Goal: Complete application form

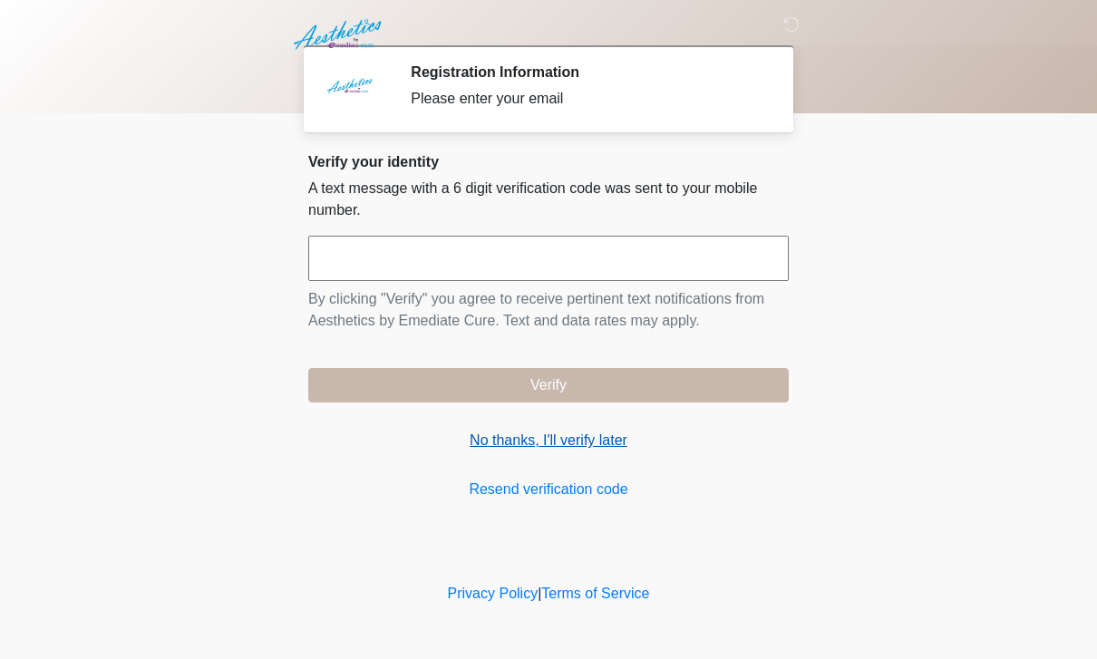
click at [593, 437] on link "No thanks, I'll verify later" at bounding box center [548, 441] width 481 height 22
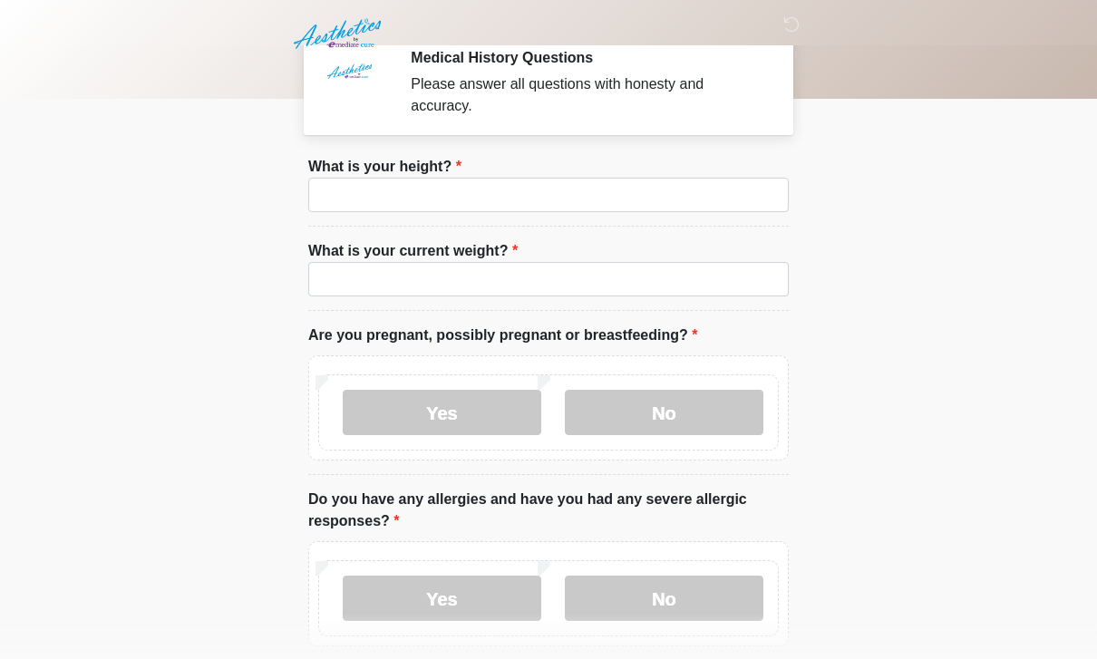
scroll to position [16, 0]
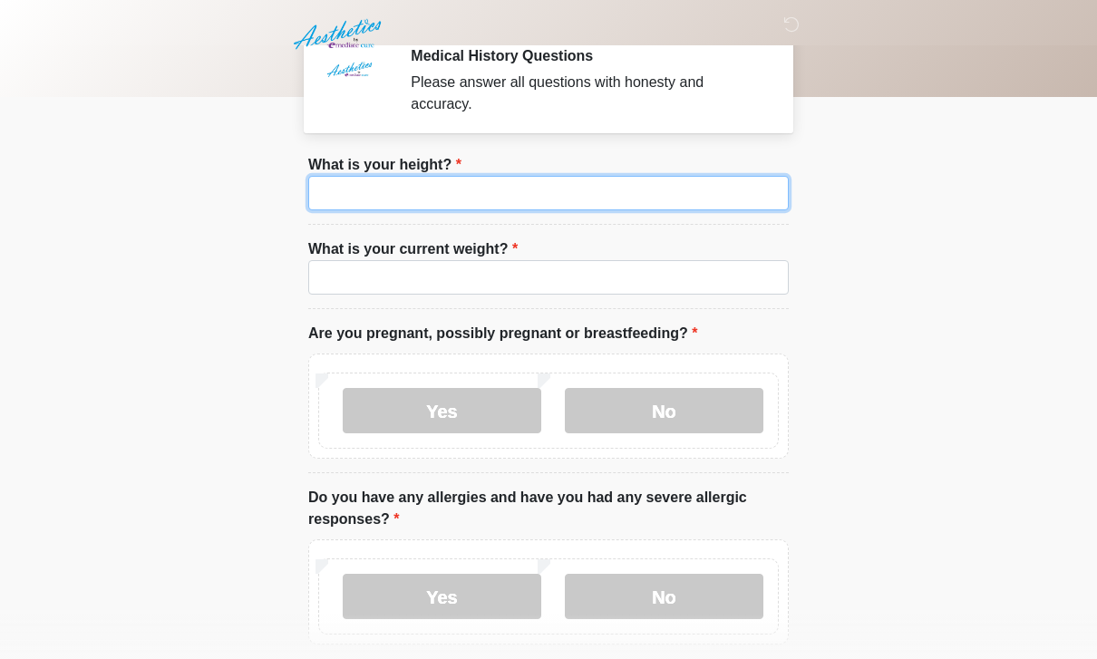
click at [627, 192] on input "What is your height?" at bounding box center [548, 193] width 481 height 34
type input "***"
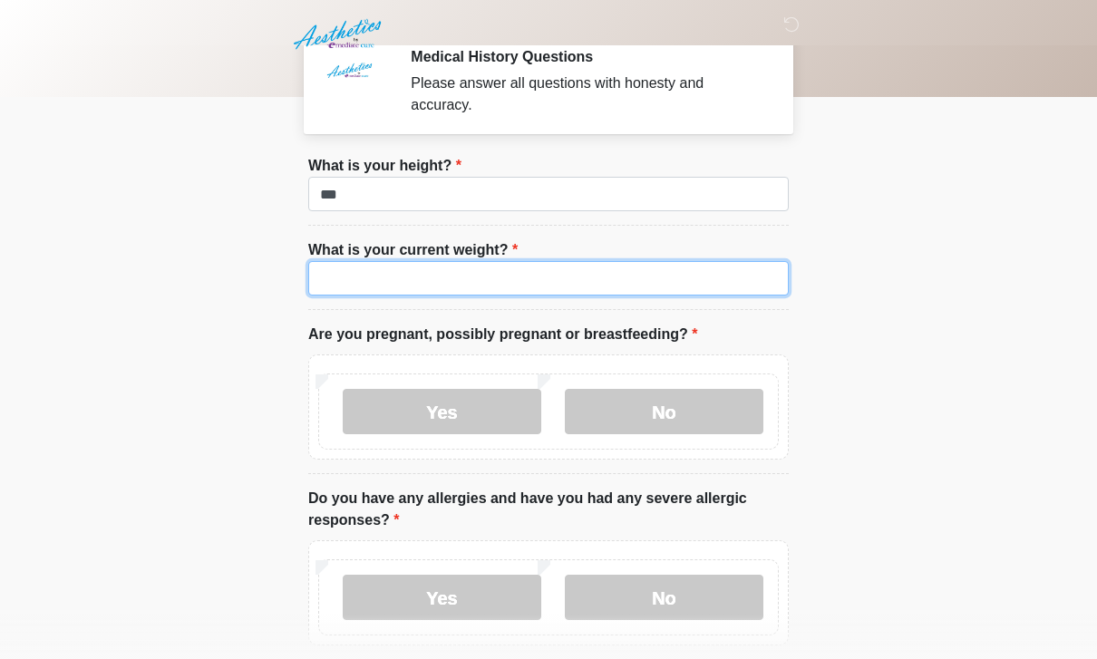
click at [685, 285] on input "What is your current weight?" at bounding box center [548, 278] width 481 height 34
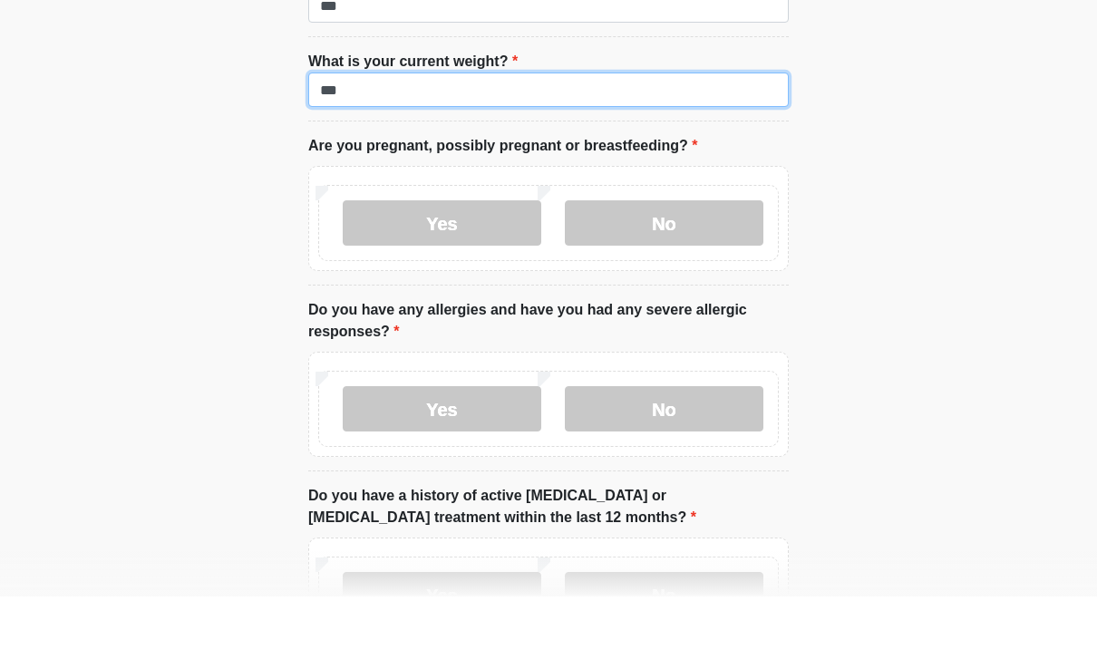
scroll to position [142, 0]
type input "***"
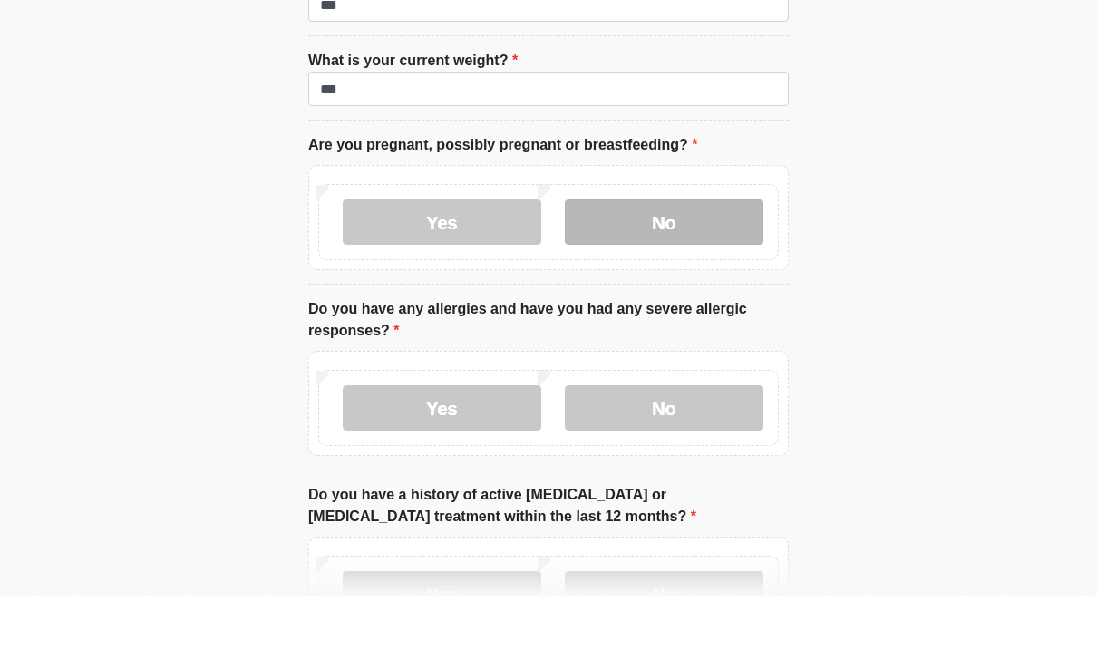
click at [682, 262] on label "No" at bounding box center [664, 284] width 199 height 45
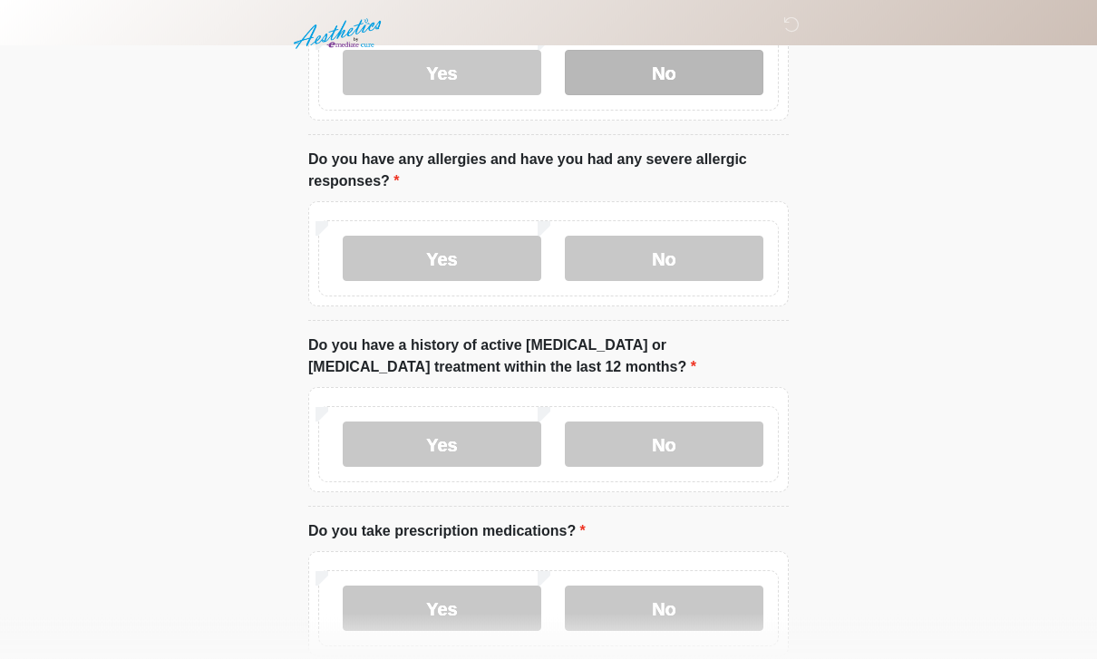
scroll to position [355, 0]
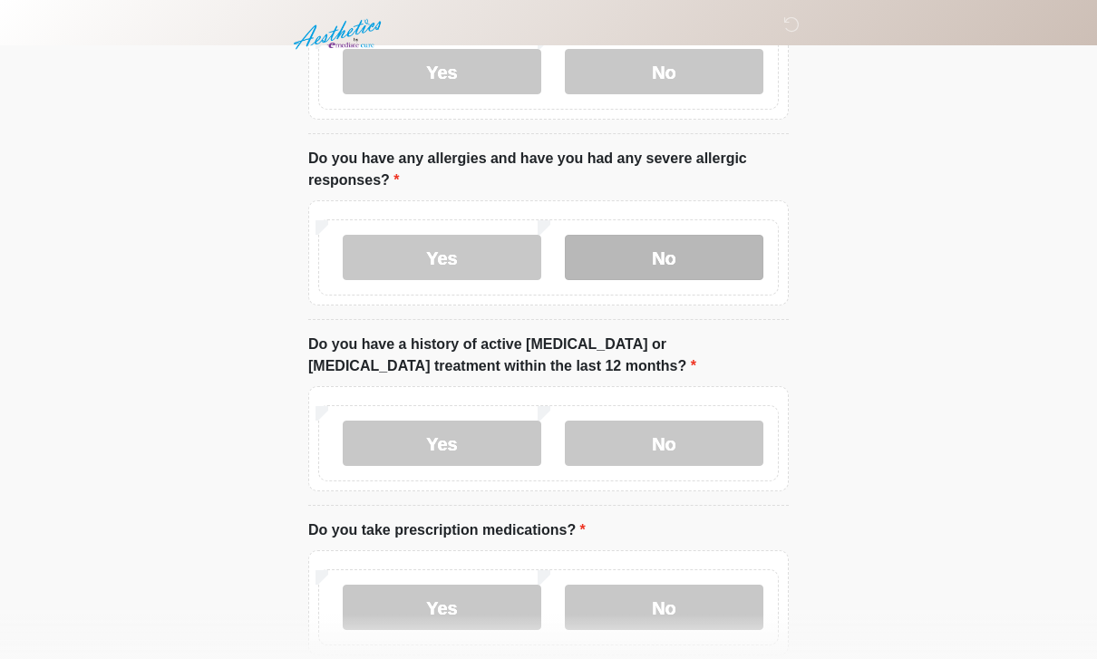
click at [711, 262] on label "No" at bounding box center [664, 257] width 199 height 45
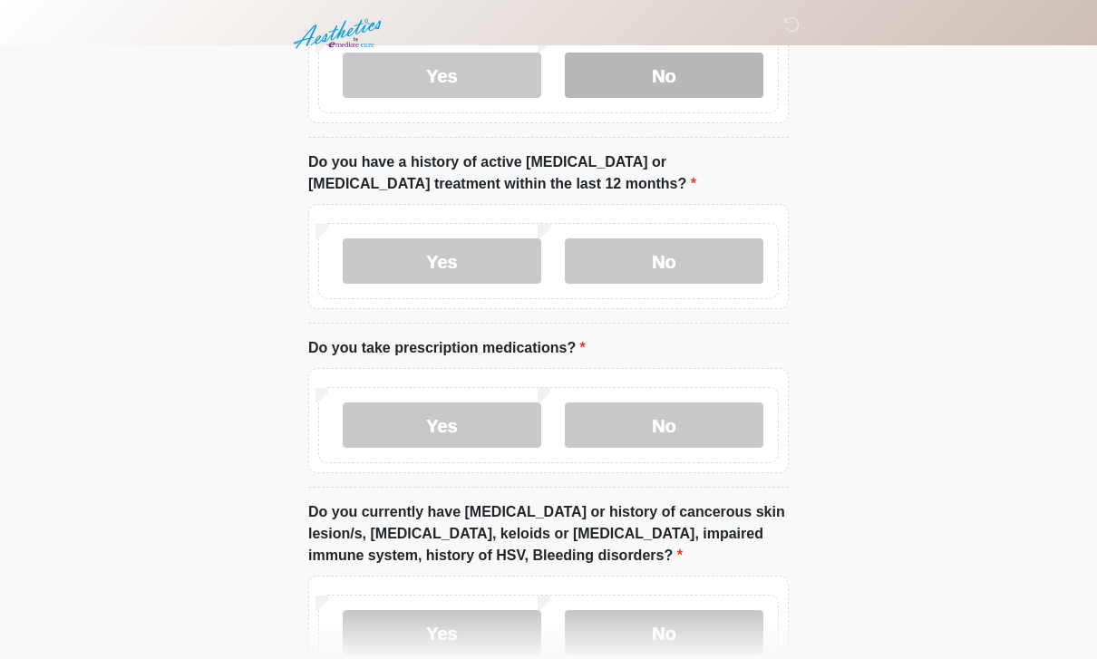
scroll to position [541, 0]
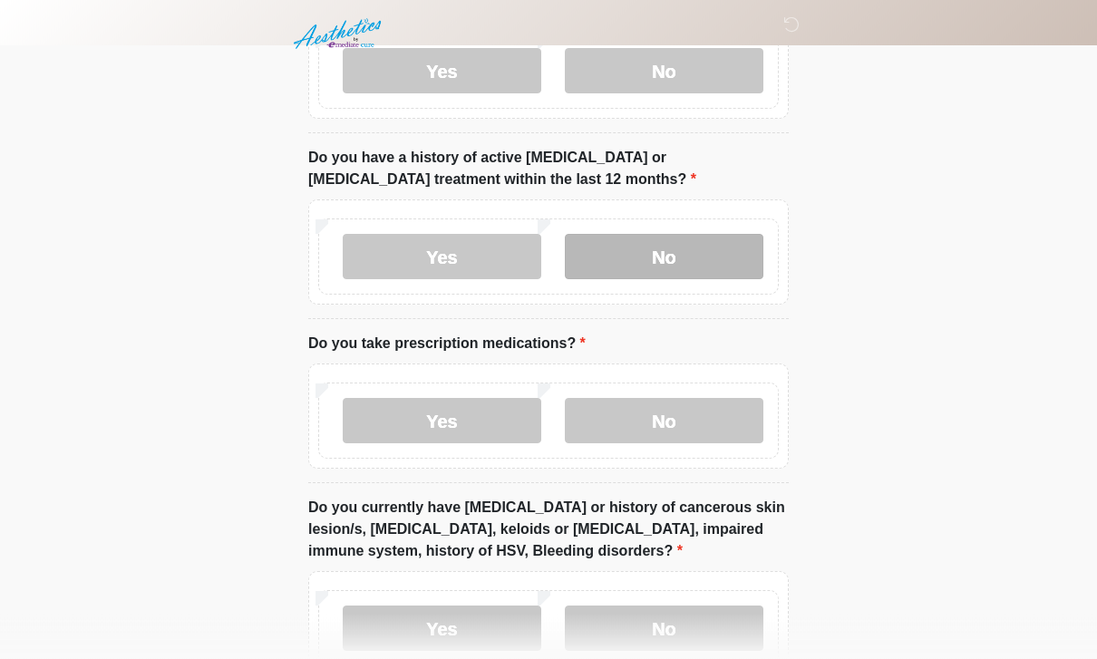
click at [695, 254] on label "No" at bounding box center [664, 257] width 199 height 45
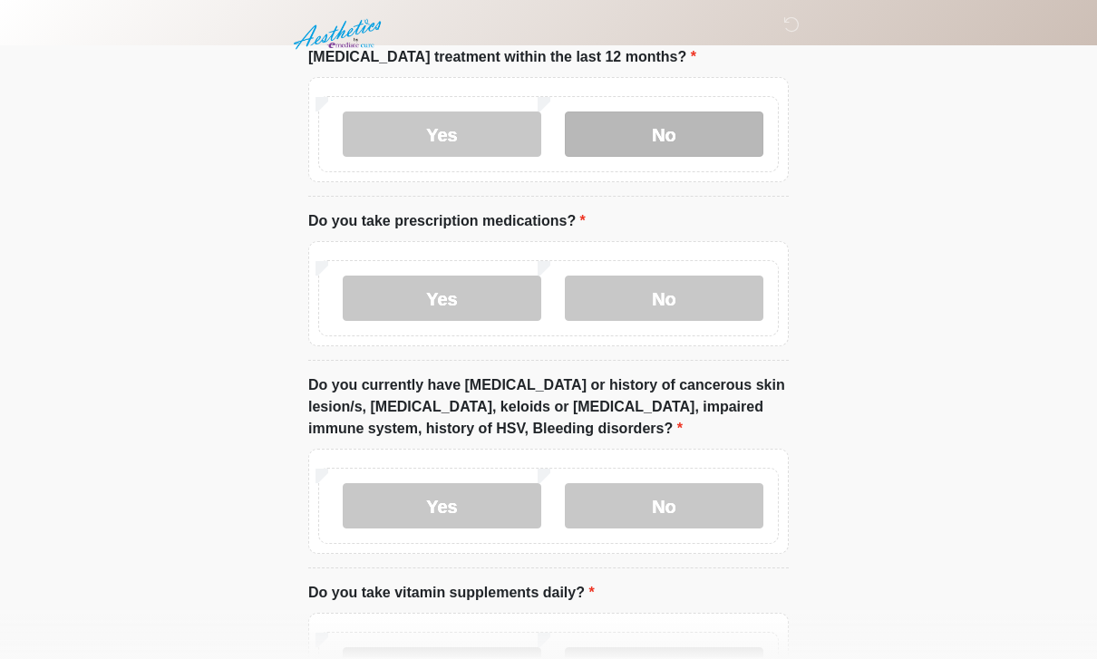
scroll to position [666, 0]
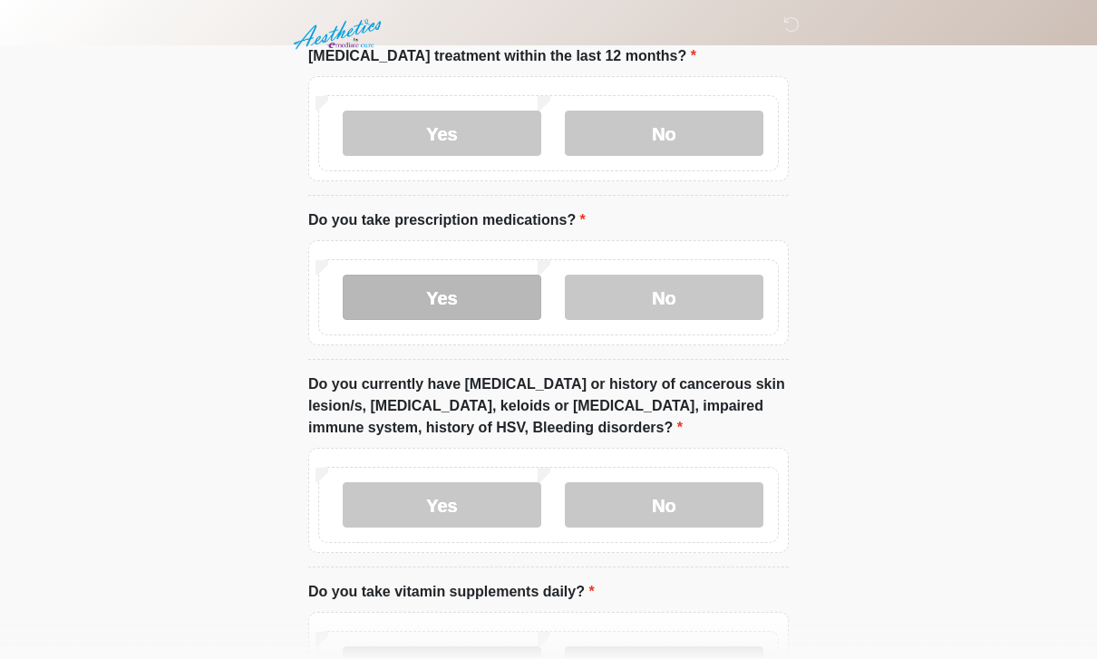
click at [447, 310] on label "Yes" at bounding box center [442, 297] width 199 height 45
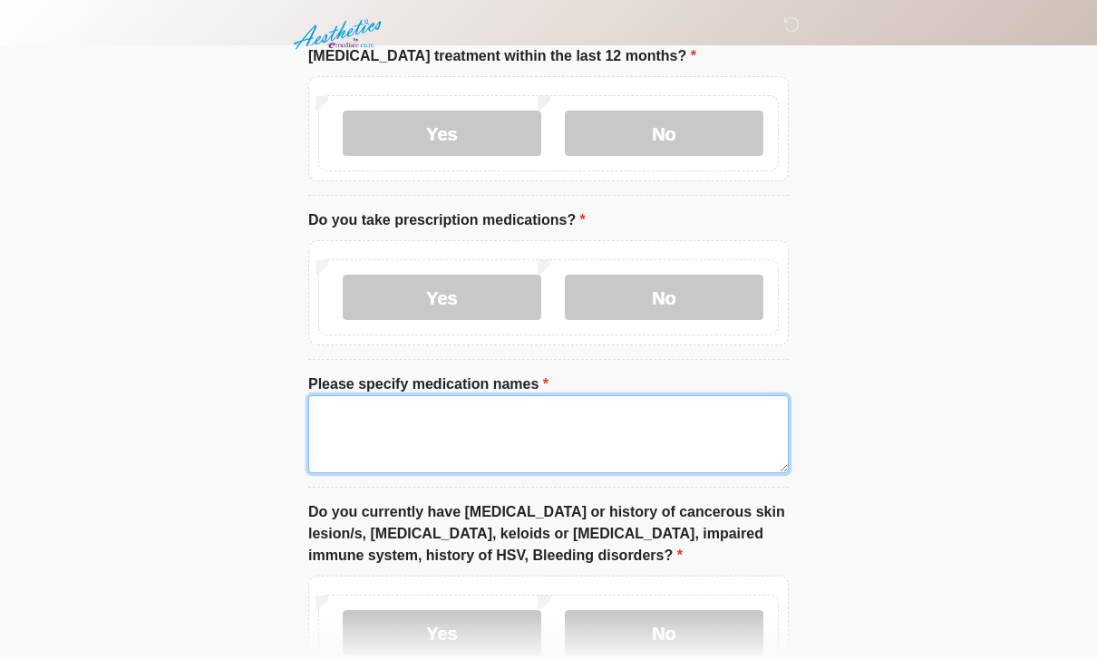
click at [574, 422] on textarea "Please specify medication names" at bounding box center [548, 434] width 481 height 78
click at [752, 410] on textarea "**********" at bounding box center [548, 434] width 481 height 78
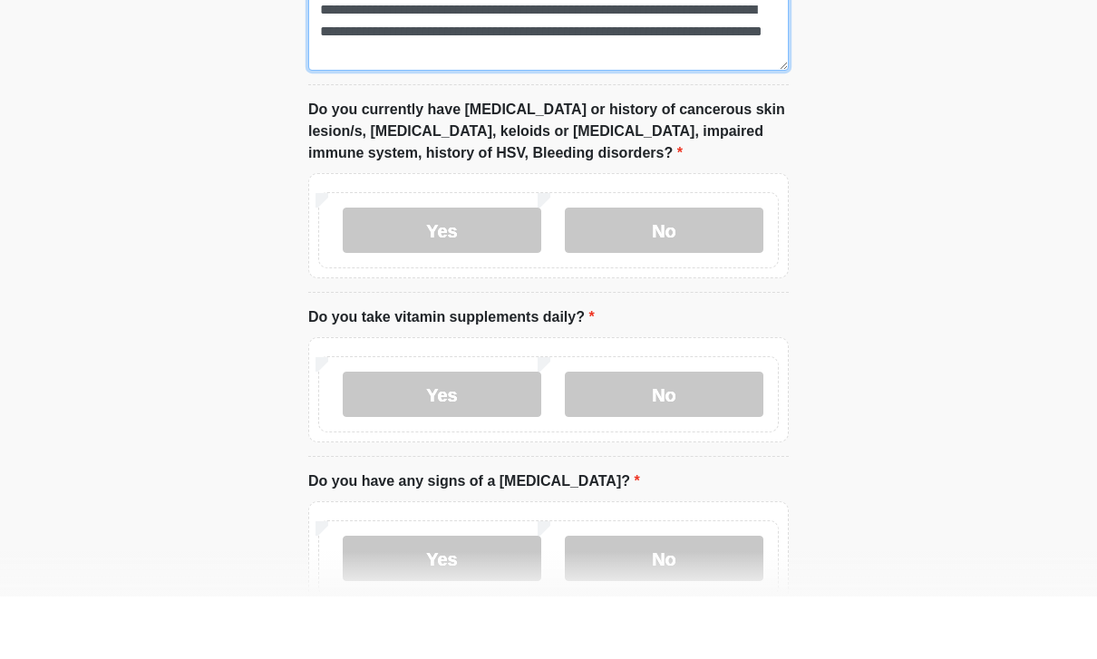
scroll to position [1006, 0]
type textarea "**********"
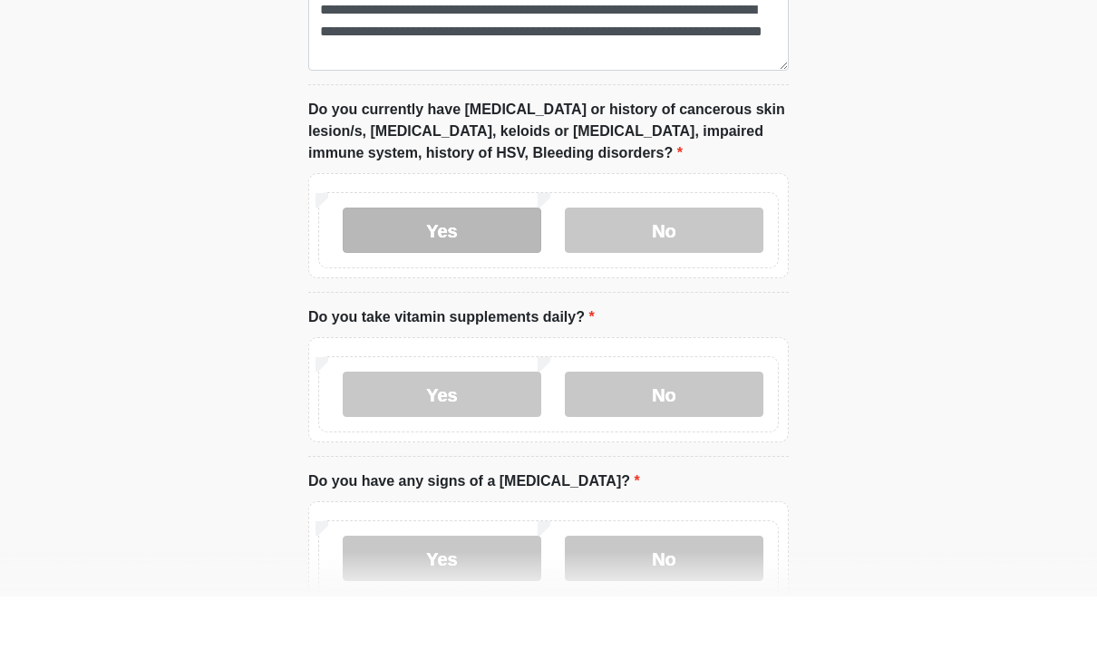
click at [487, 270] on label "Yes" at bounding box center [442, 292] width 199 height 45
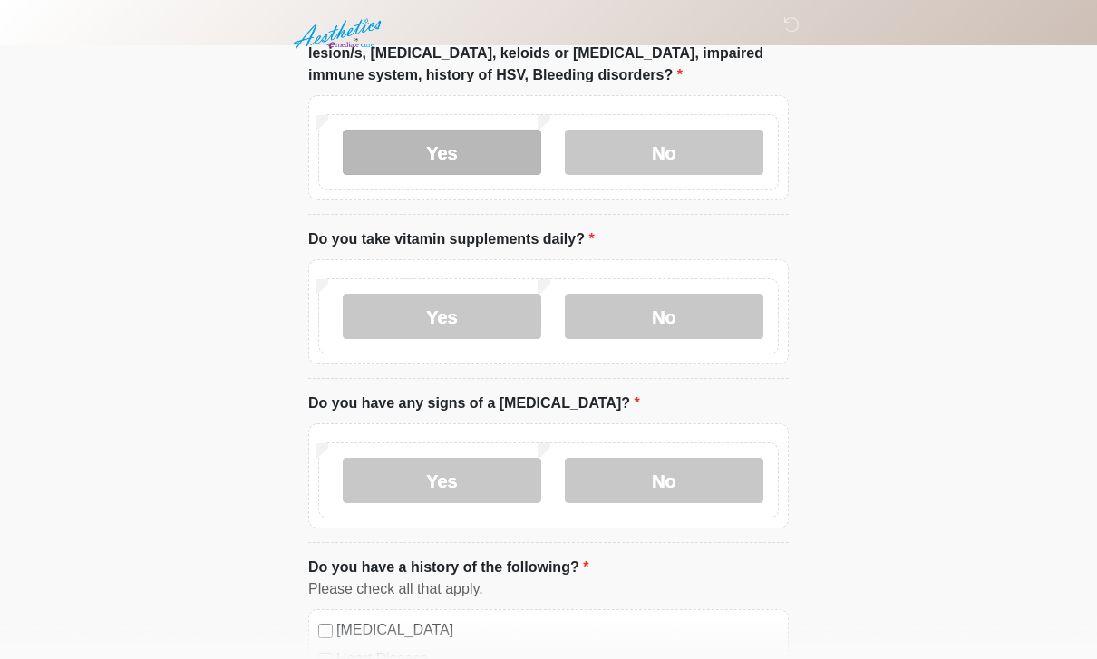
scroll to position [1147, 0]
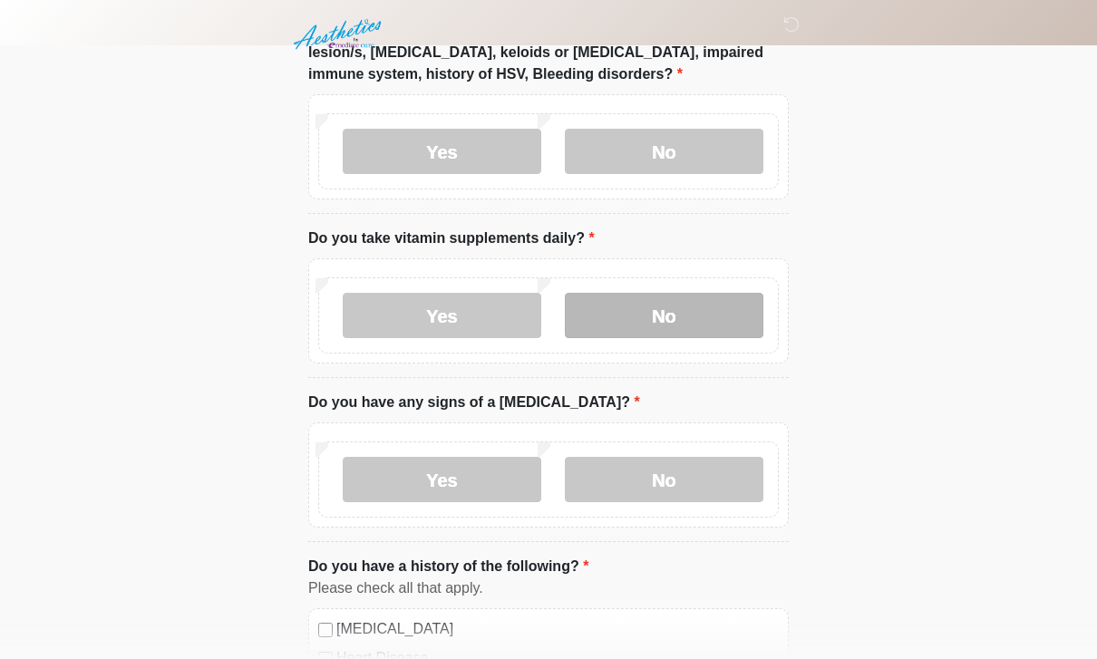
click at [710, 299] on label "No" at bounding box center [664, 315] width 199 height 45
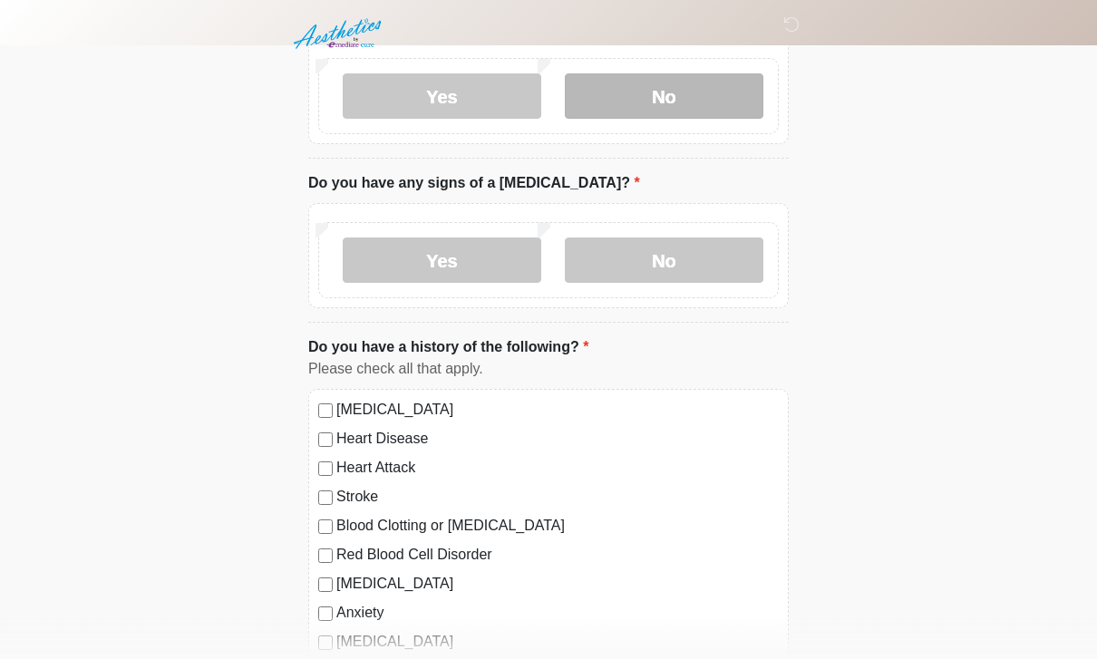
scroll to position [1368, 0]
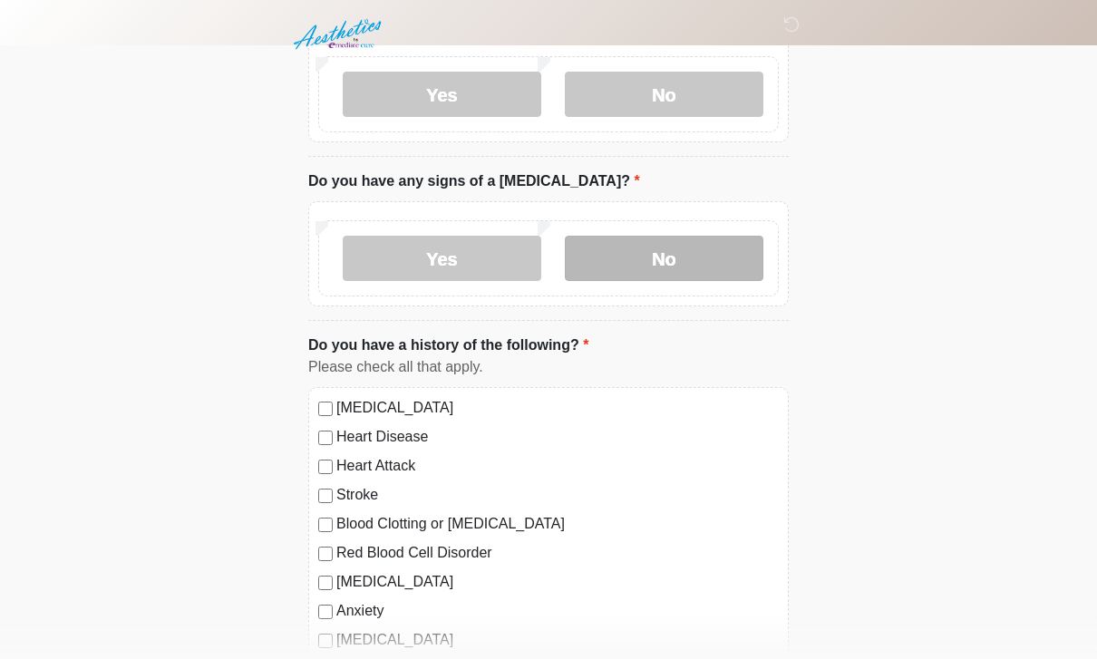
click at [705, 267] on label "No" at bounding box center [664, 258] width 199 height 45
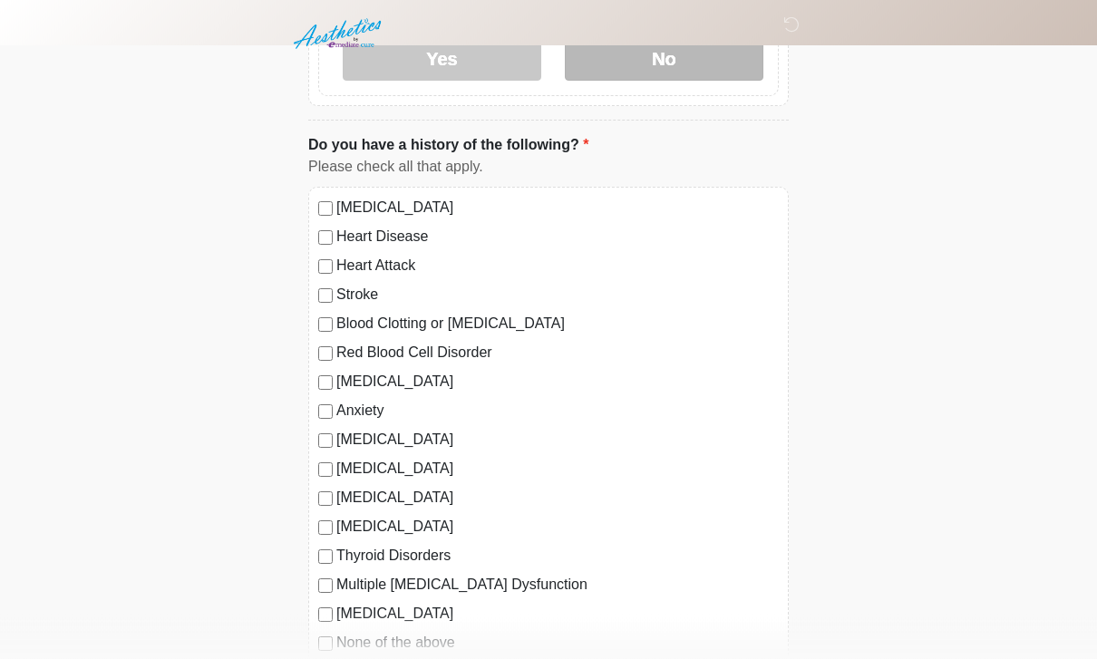
scroll to position [1575, 0]
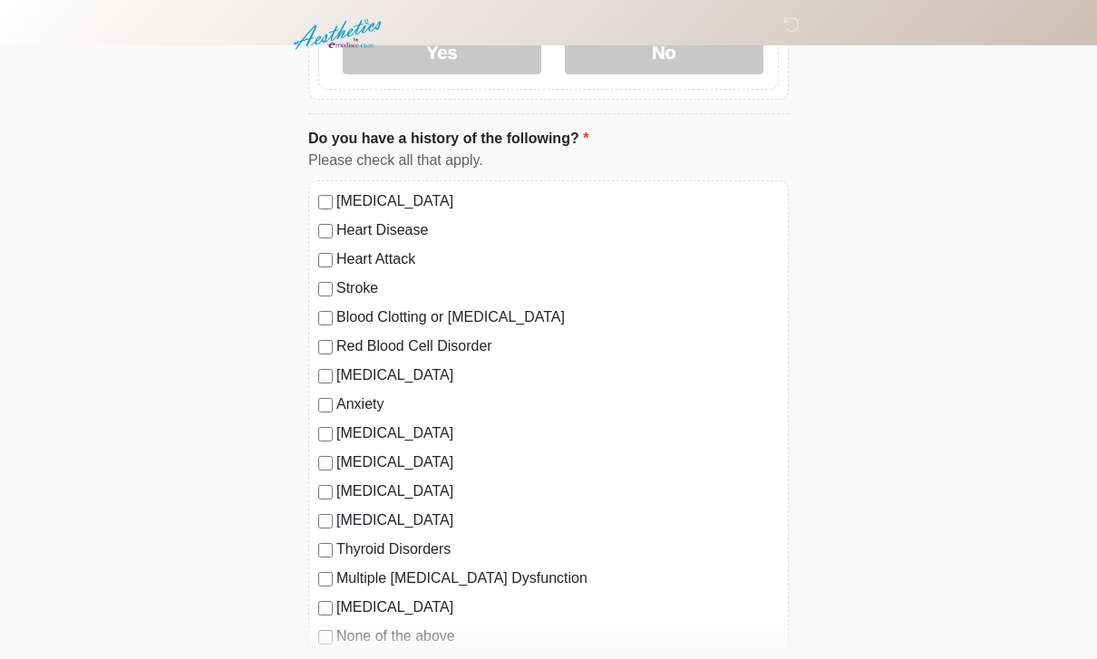
click at [393, 199] on label "[MEDICAL_DATA]" at bounding box center [557, 201] width 442 height 22
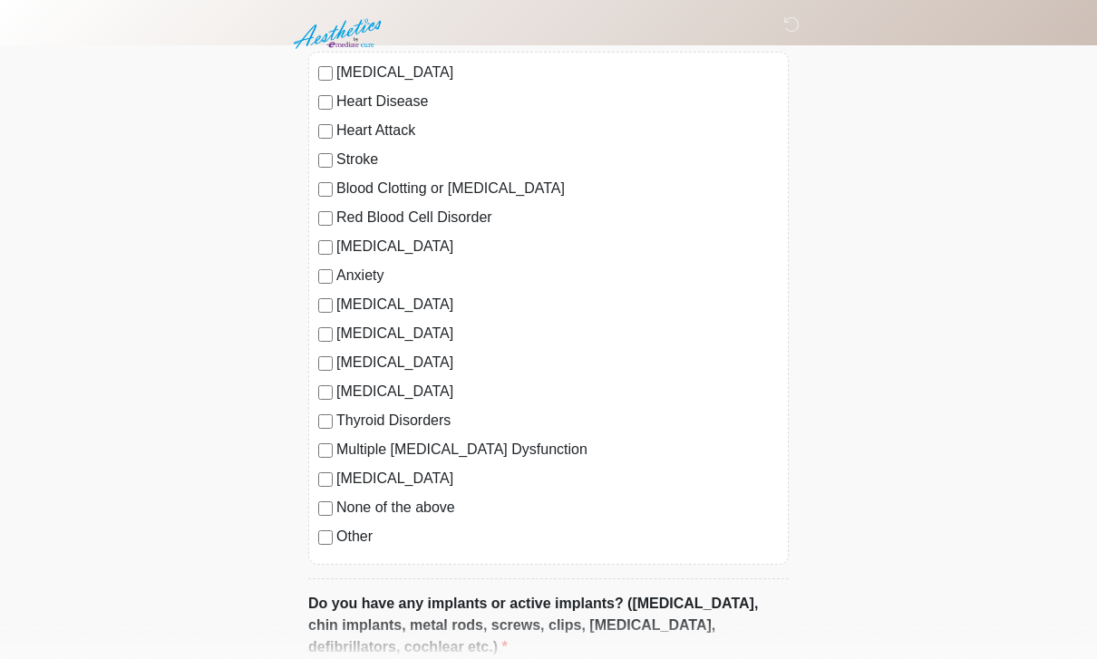
scroll to position [1706, 0]
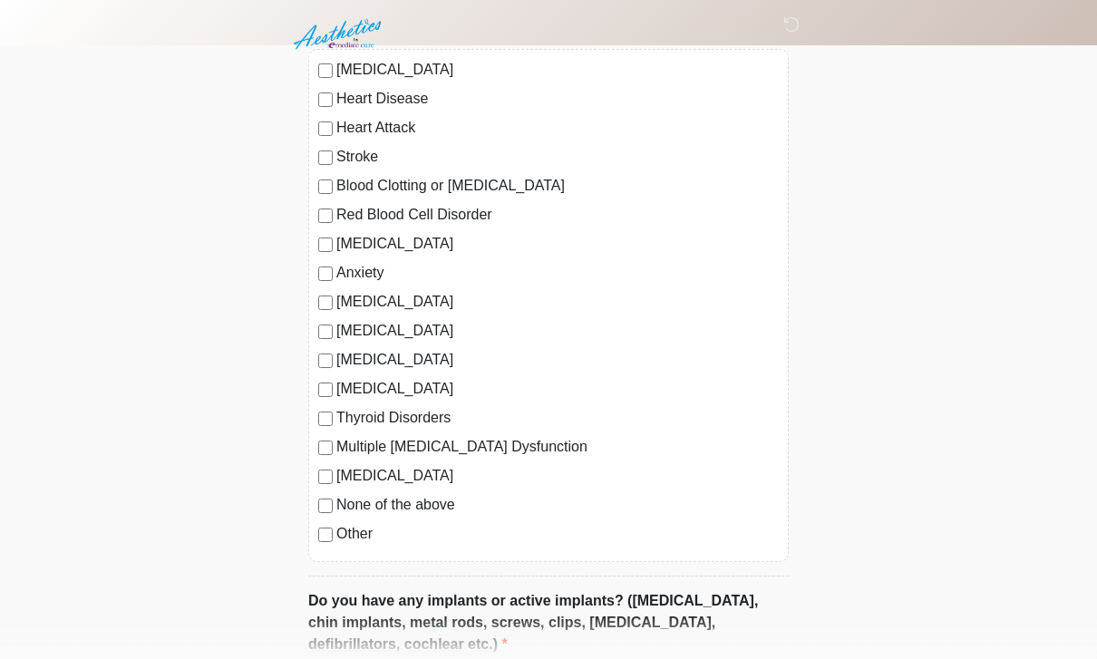
click at [362, 267] on label "Anxiety" at bounding box center [557, 273] width 442 height 22
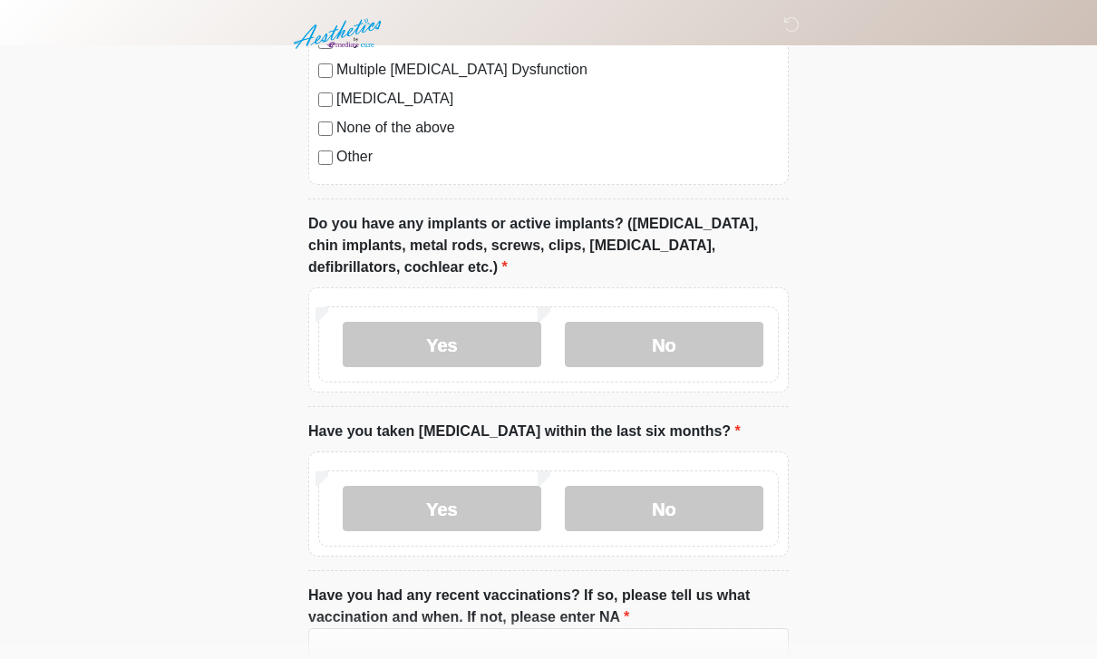
scroll to position [2085, 0]
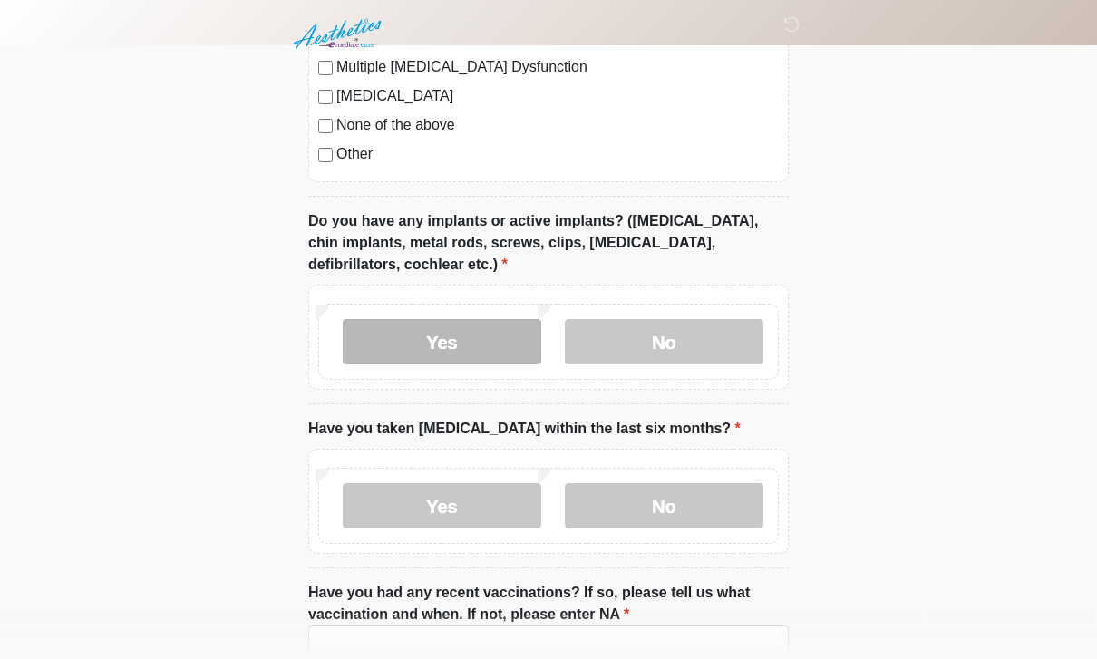
click at [445, 320] on label "Yes" at bounding box center [442, 342] width 199 height 45
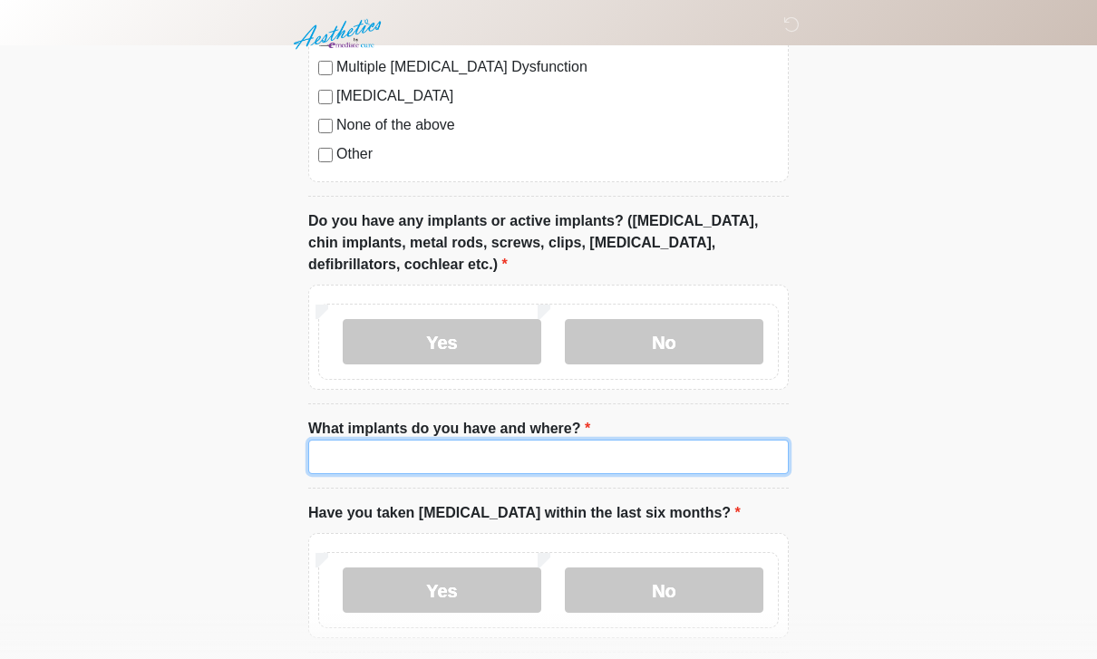
click at [561, 463] on input "What implants do you have and where?" at bounding box center [548, 457] width 481 height 34
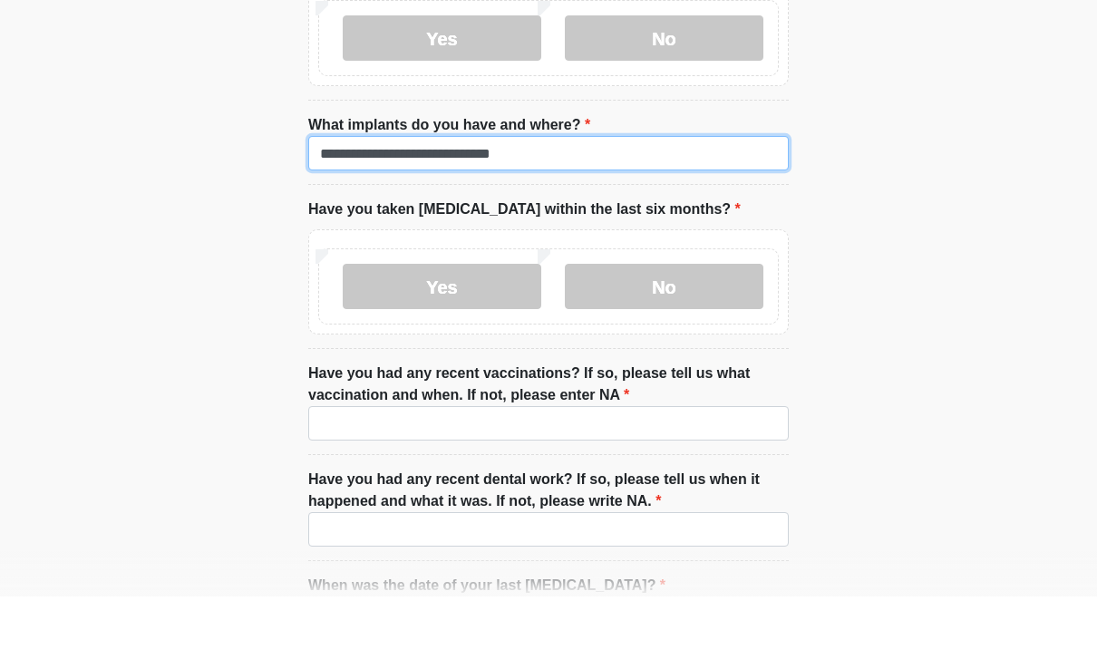
scroll to position [2349, 0]
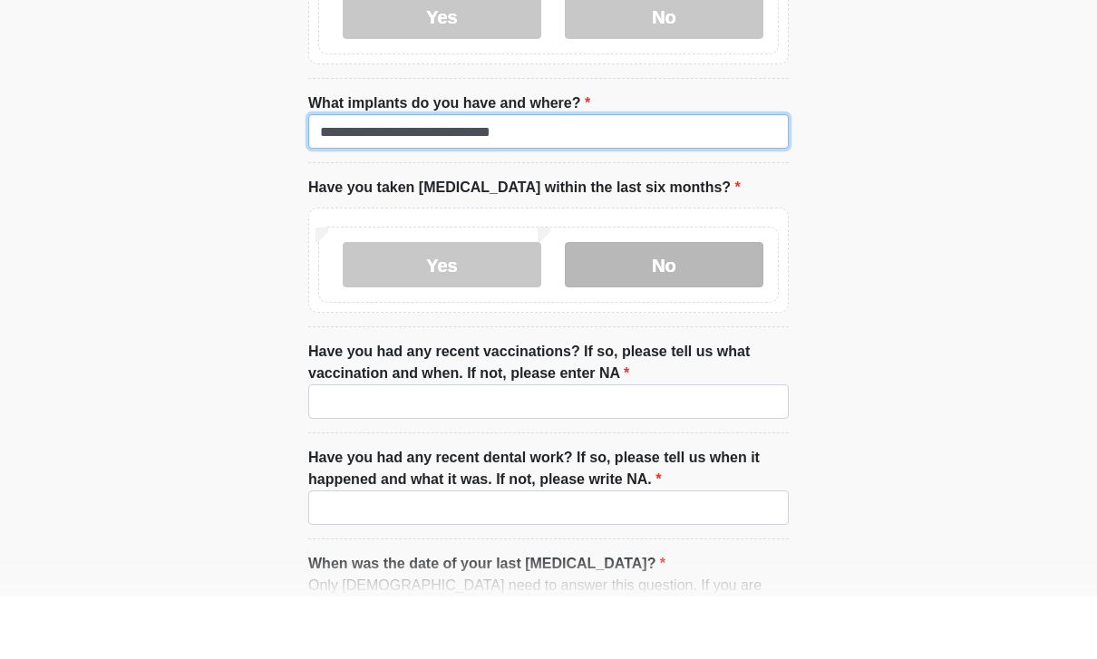
type input "**********"
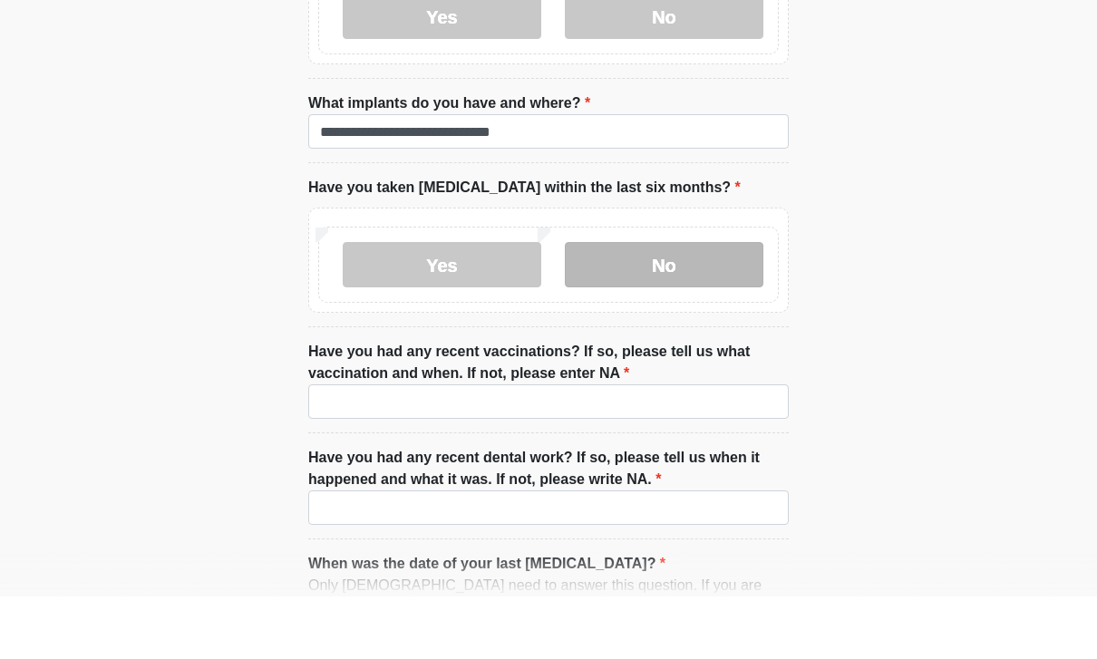
click at [699, 305] on label "No" at bounding box center [664, 327] width 199 height 45
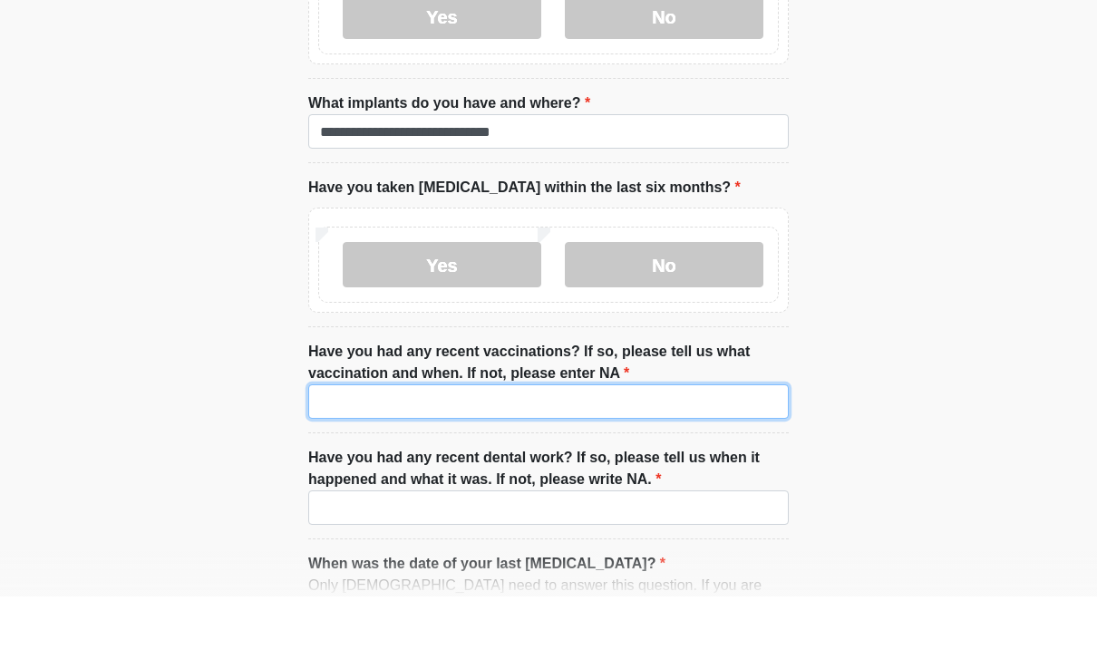
click at [584, 447] on input "Have you had any recent vaccinations? If so, please tell us what vaccination an…" at bounding box center [548, 464] width 481 height 34
type input "***"
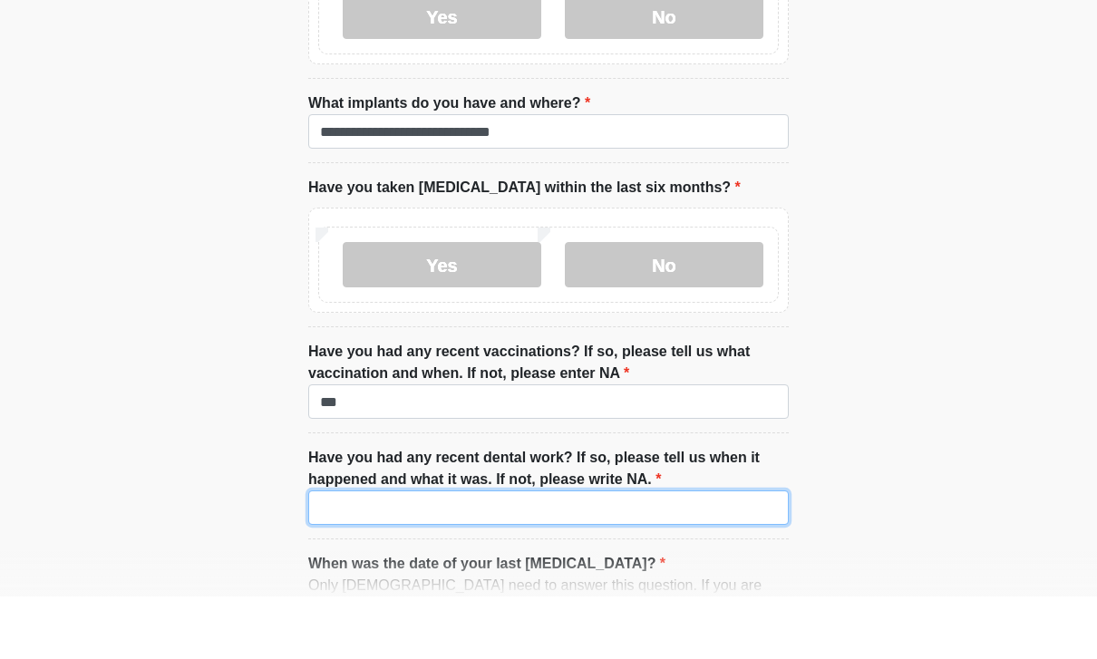
click at [668, 553] on input "Have you had any recent dental work? If so, please tell us when it happened and…" at bounding box center [548, 570] width 481 height 34
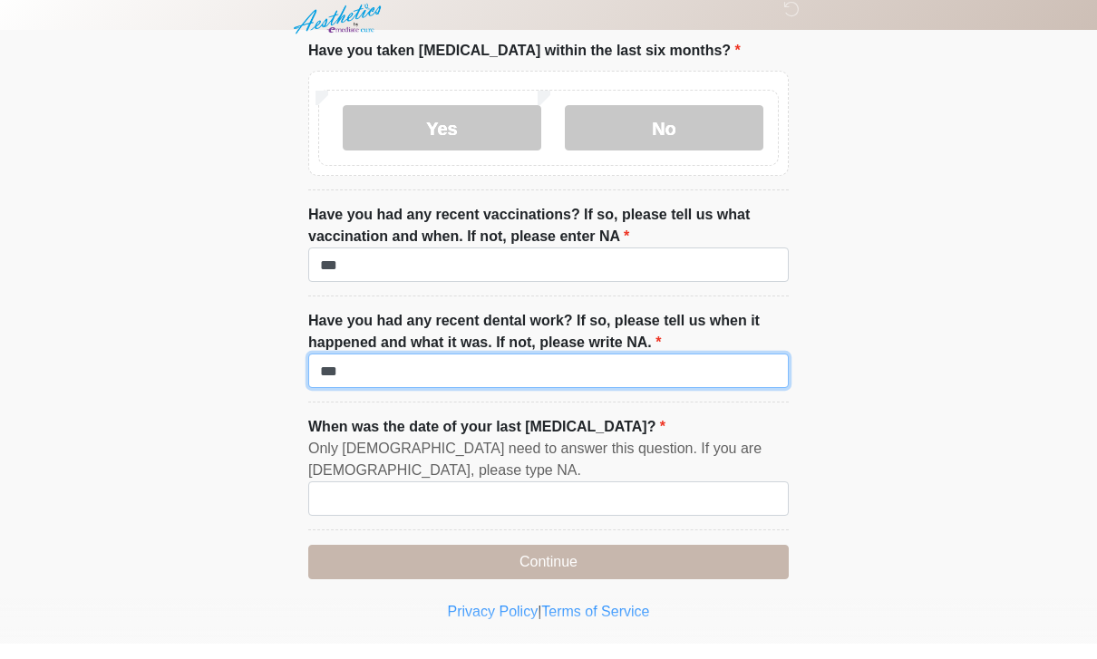
scroll to position [2539, 0]
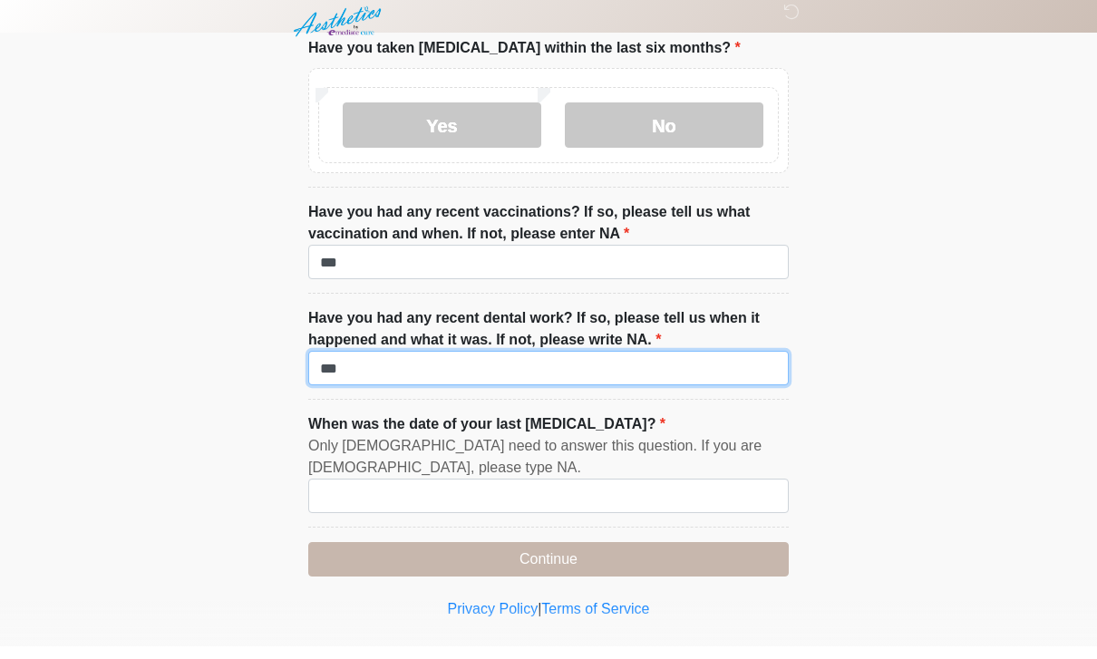
type input "***"
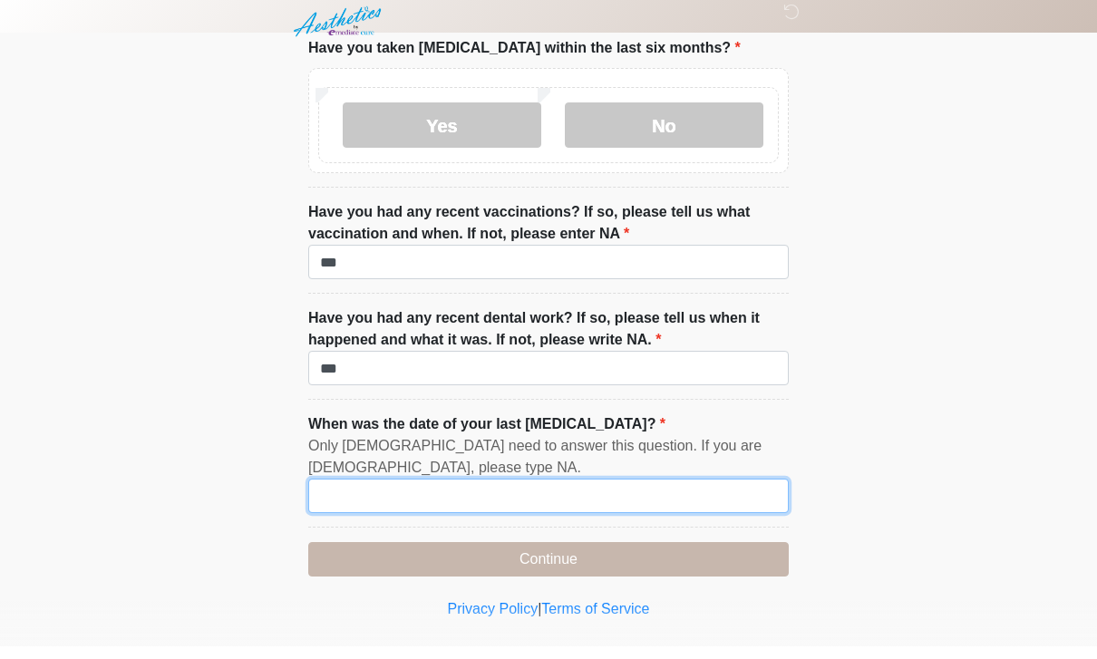
click at [661, 491] on input "When was the date of your last [MEDICAL_DATA]?" at bounding box center [548, 508] width 481 height 34
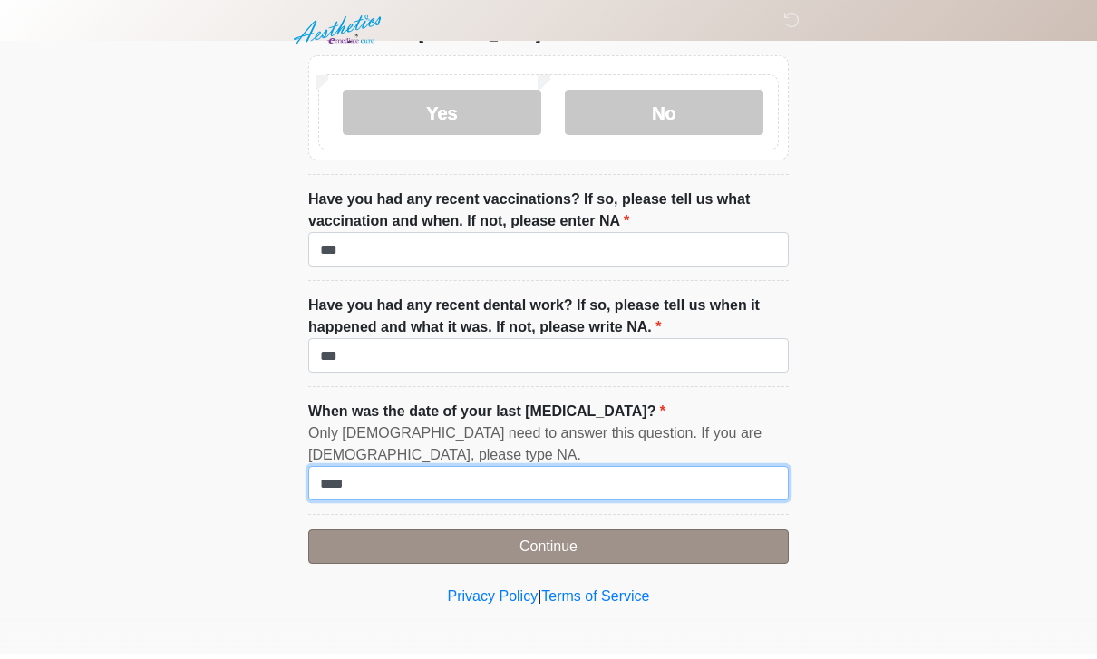
type input "***"
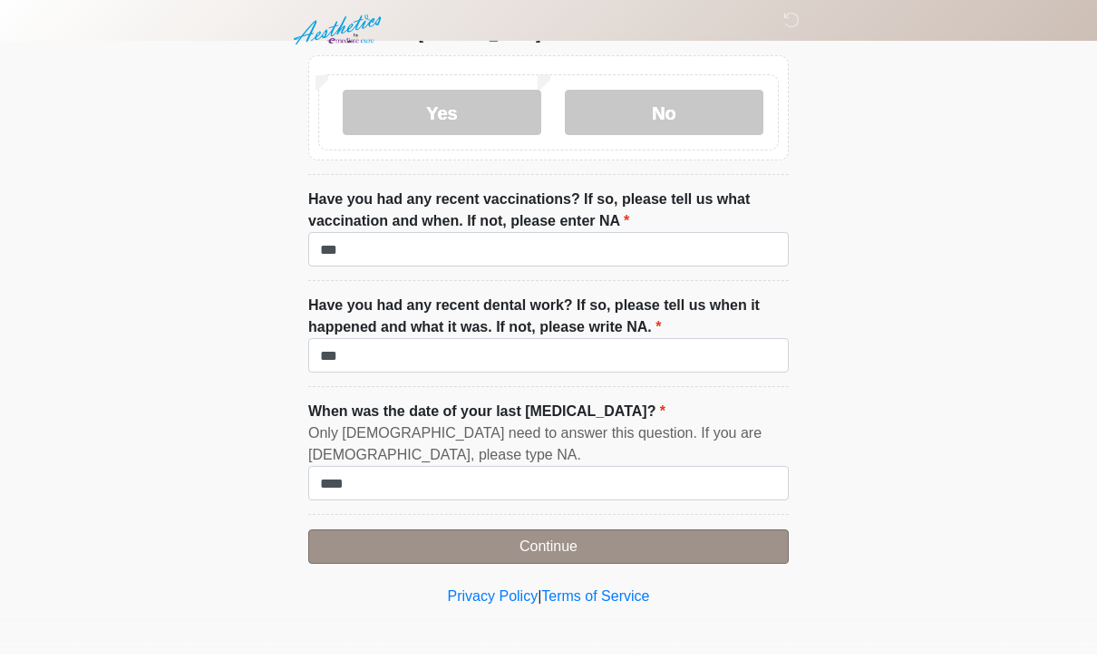
click at [685, 534] on button "Continue" at bounding box center [548, 551] width 481 height 34
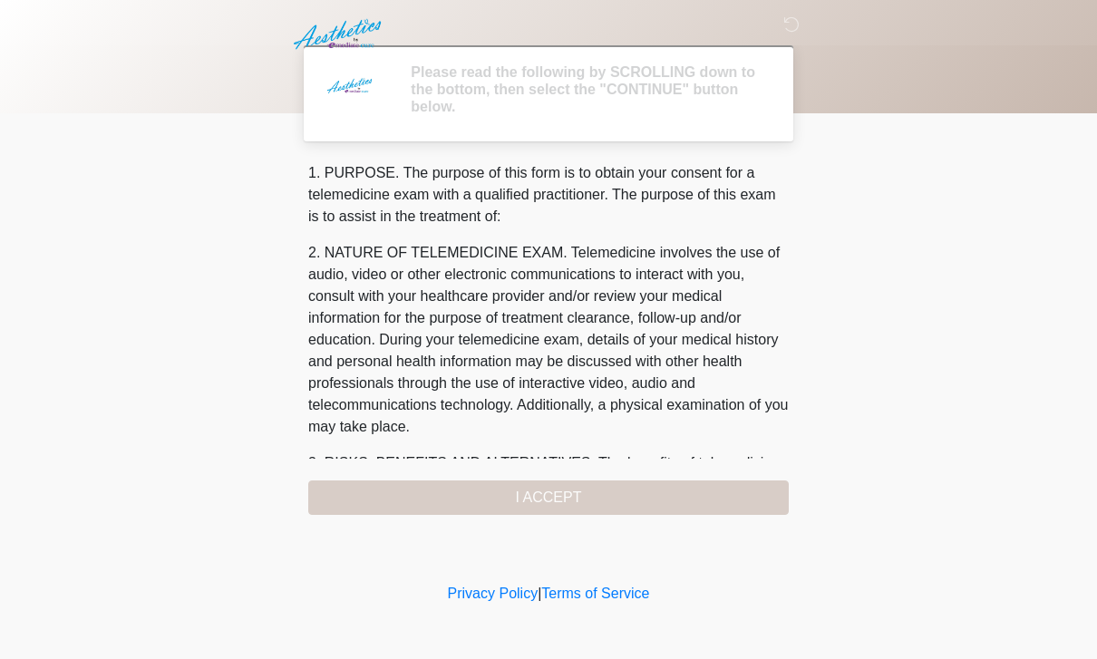
scroll to position [0, 0]
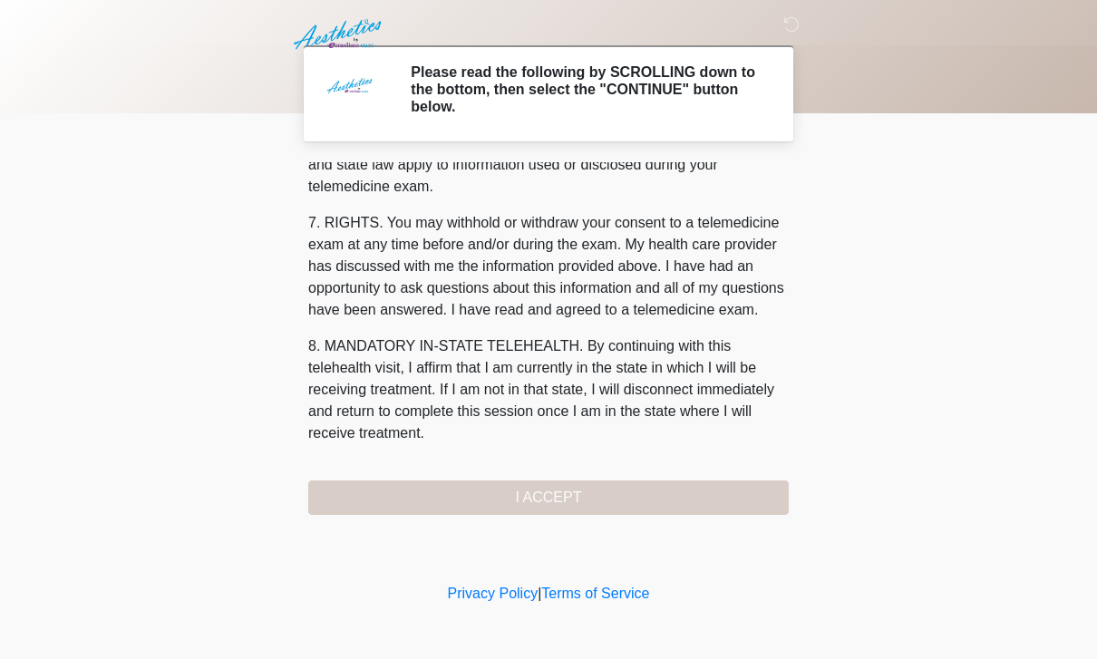
click at [657, 494] on div "1. PURPOSE. The purpose of this form is to obtain your consent for a telemedici…" at bounding box center [548, 338] width 481 height 353
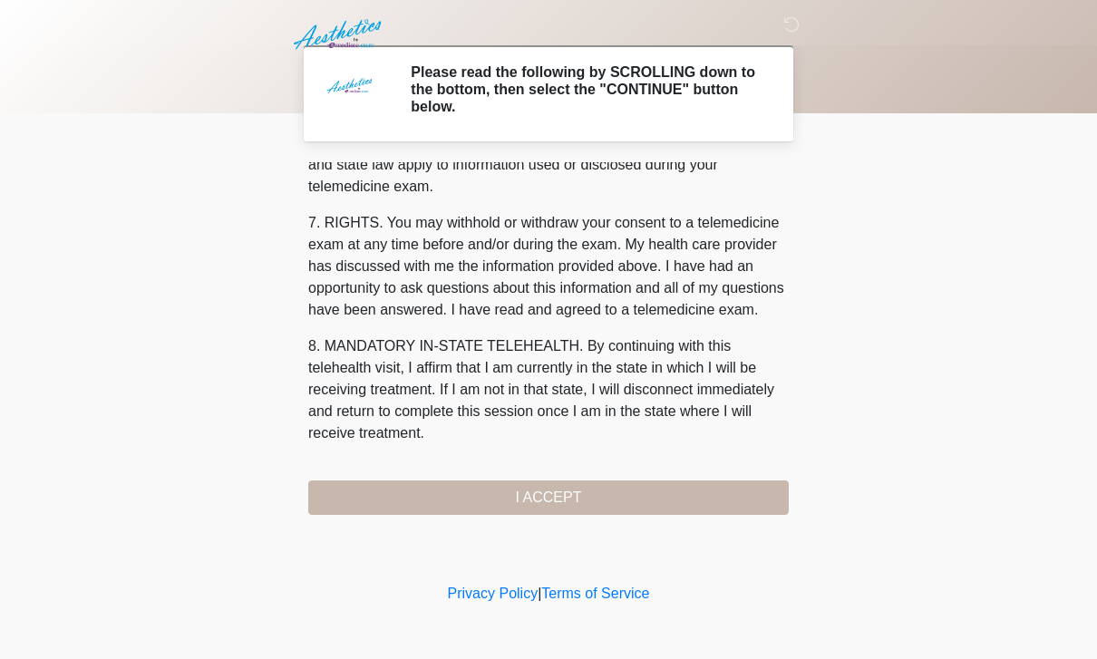
scroll to position [777, 0]
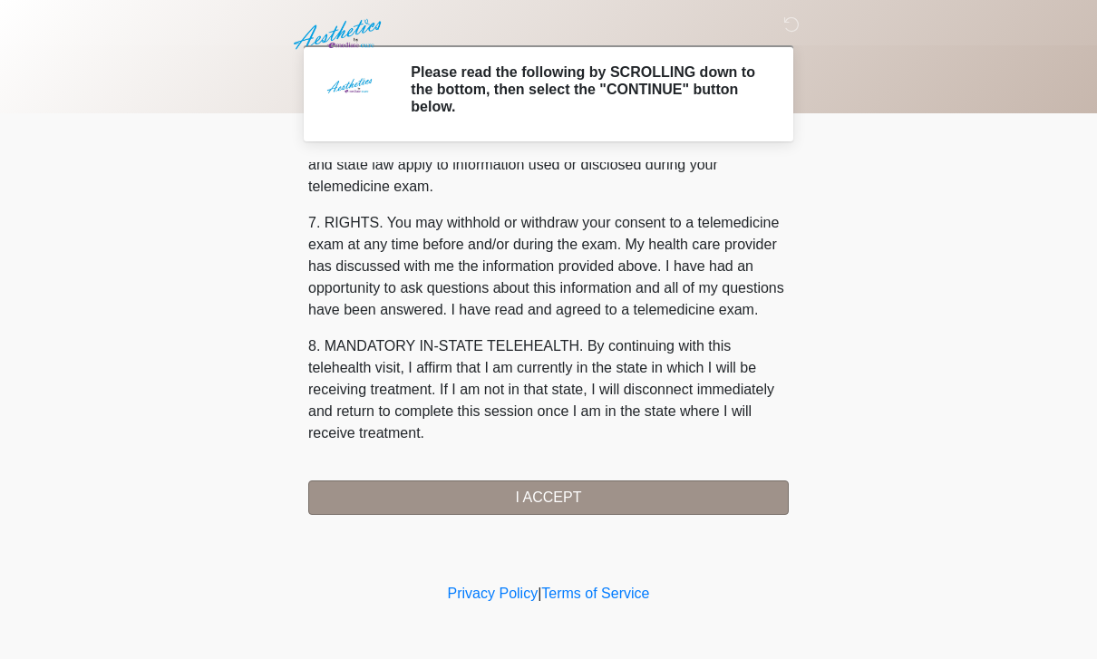
click at [668, 487] on button "I ACCEPT" at bounding box center [548, 498] width 481 height 34
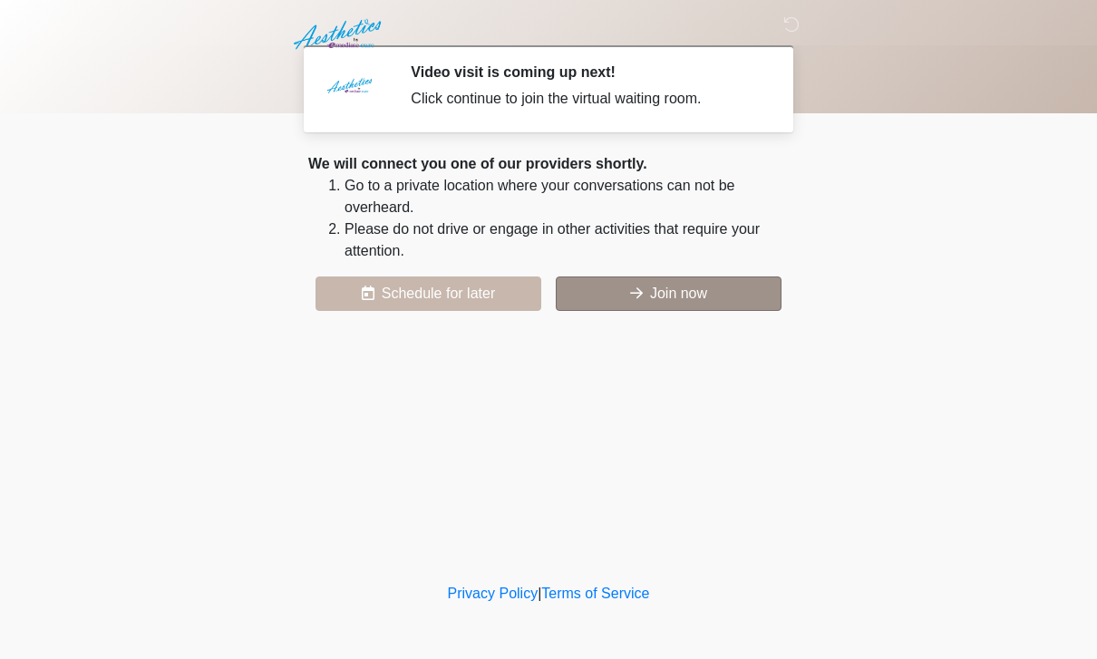
click at [697, 286] on button "Join now" at bounding box center [669, 294] width 226 height 34
